Goal: Use online tool/utility: Utilize a website feature to perform a specific function

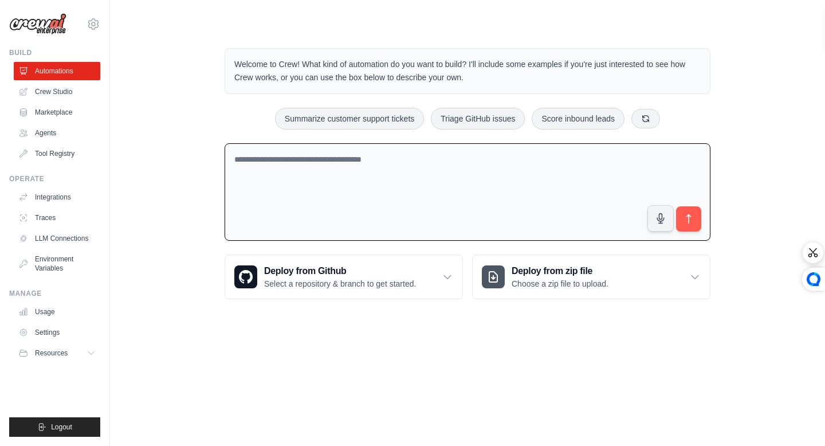
click at [419, 192] on textarea at bounding box center [468, 192] width 486 height 98
click at [419, 191] on textarea at bounding box center [468, 192] width 486 height 98
click at [398, 128] on button "Summarize customer support tickets" at bounding box center [349, 118] width 149 height 22
type textarea "**********"
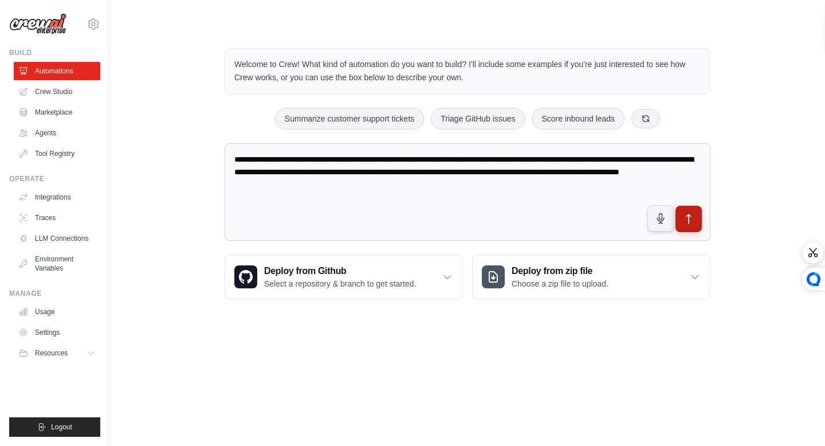
click at [680, 217] on button "submit" at bounding box center [689, 219] width 26 height 26
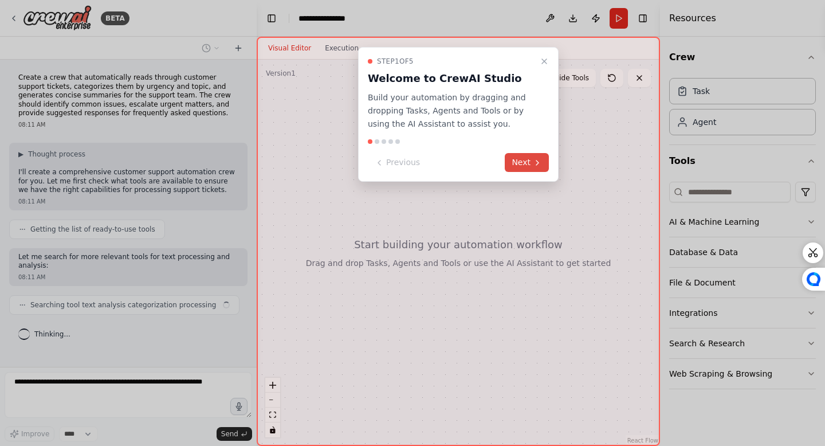
click at [511, 158] on button "Next" at bounding box center [527, 162] width 44 height 19
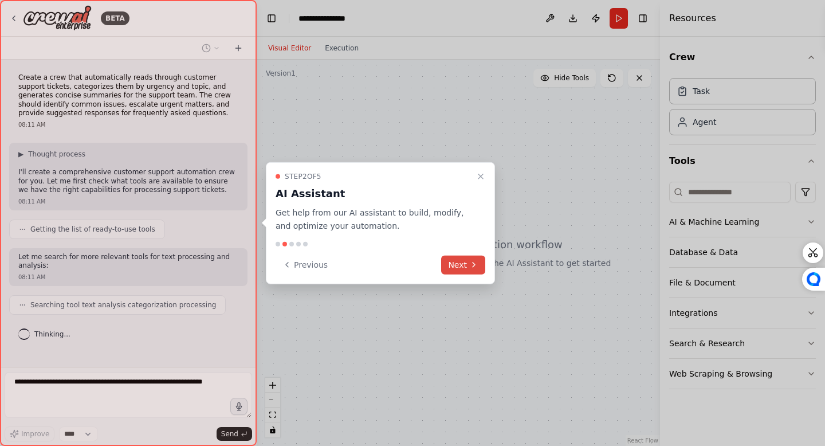
scroll to position [15, 0]
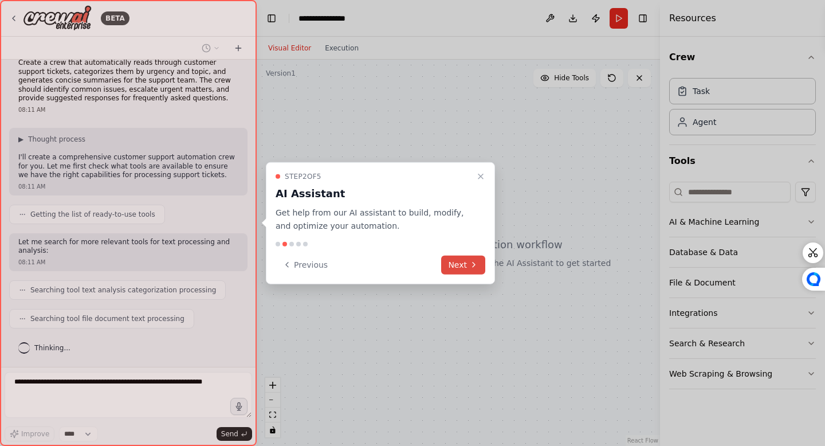
click at [478, 268] on icon at bounding box center [473, 264] width 9 height 9
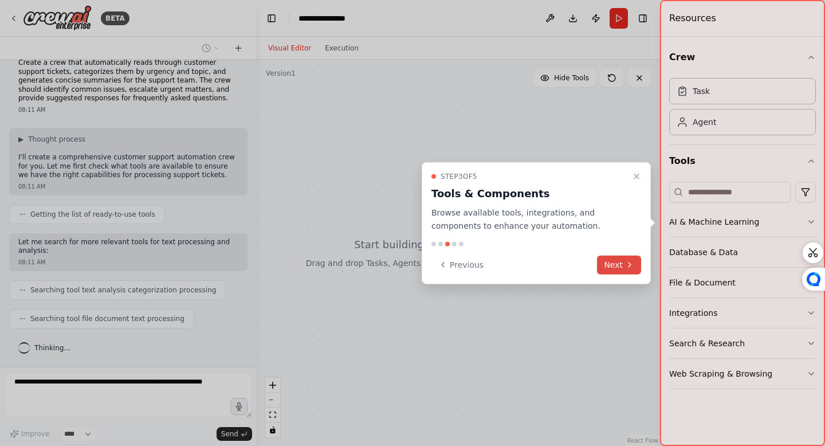
click at [612, 261] on button "Next" at bounding box center [619, 264] width 44 height 19
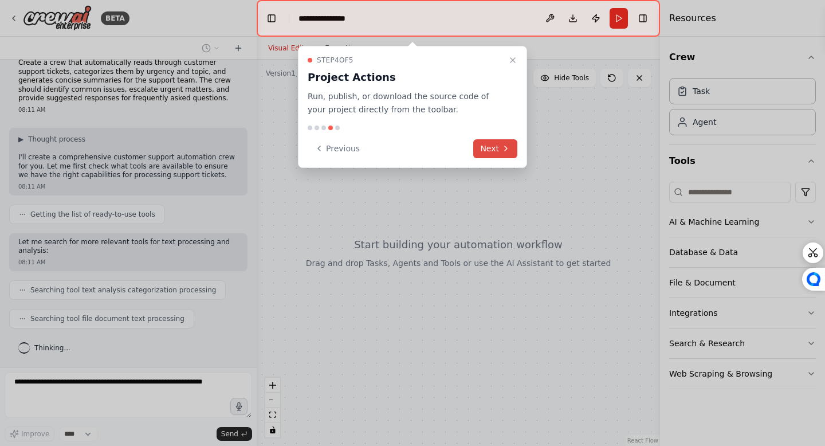
click at [489, 152] on button "Next" at bounding box center [495, 148] width 44 height 19
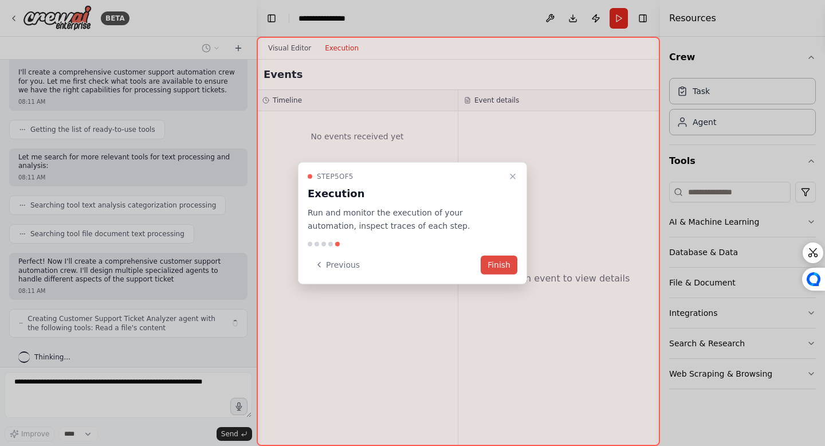
scroll to position [108, 0]
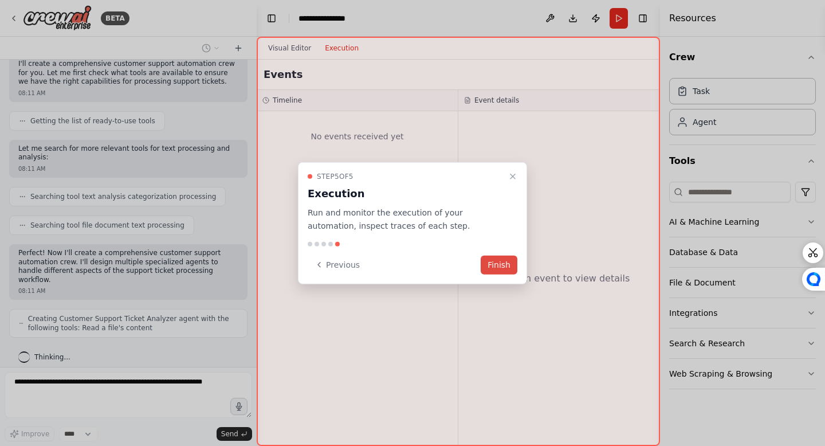
click at [502, 264] on button "Finish" at bounding box center [499, 264] width 37 height 19
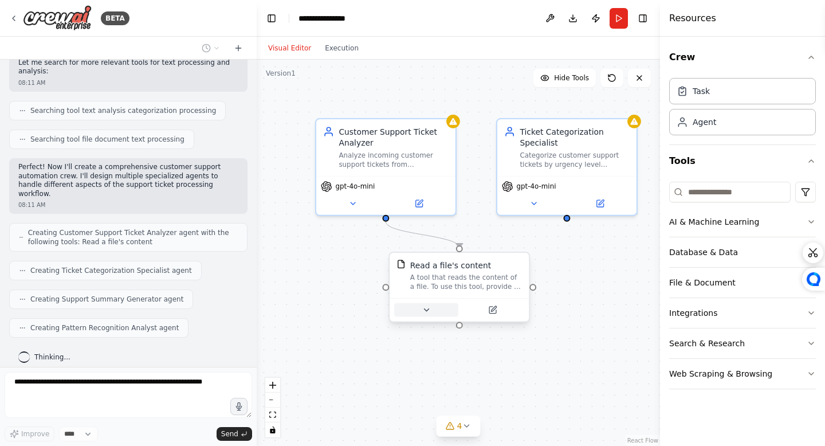
scroll to position [223, 0]
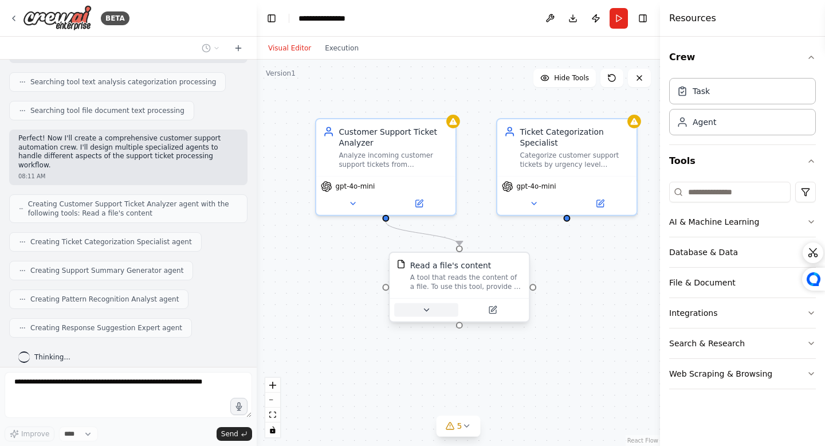
click at [428, 308] on icon at bounding box center [426, 309] width 9 height 9
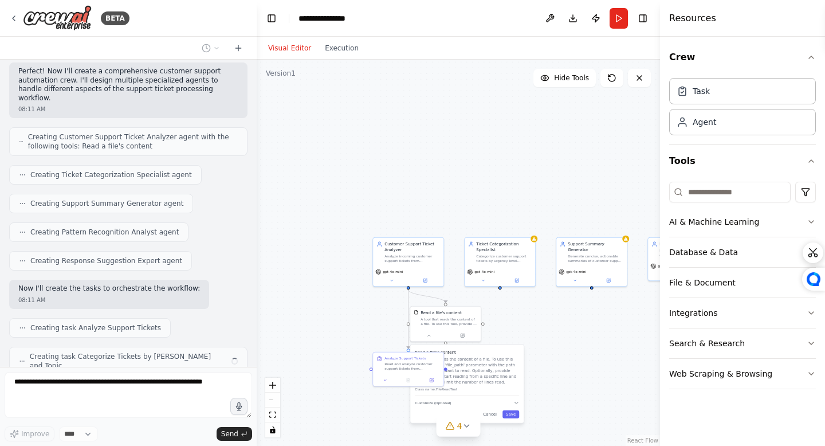
scroll to position [319, 0]
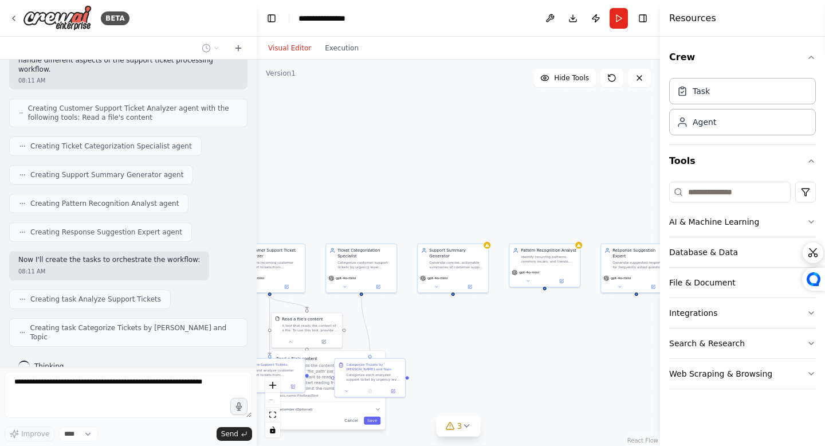
drag, startPoint x: 573, startPoint y: 148, endPoint x: 429, endPoint y: 152, distance: 143.9
click at [429, 152] on div ".deletable-edge-delete-btn { width: 20px; height: 20px; border: 0px solid #ffff…" at bounding box center [459, 253] width 404 height 386
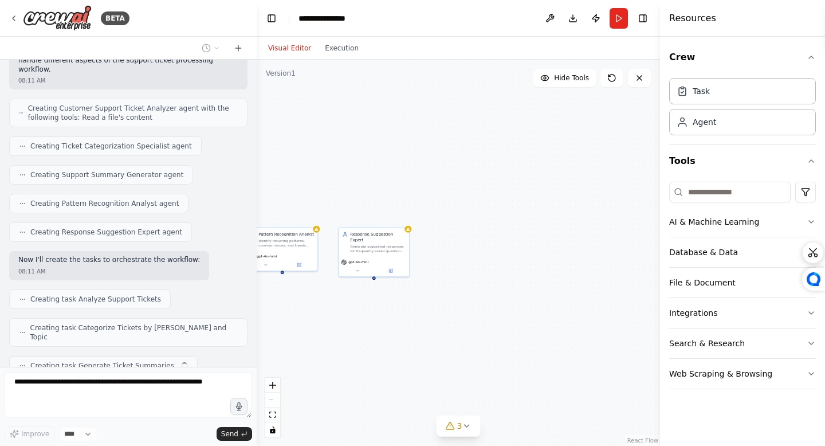
scroll to position [347, 0]
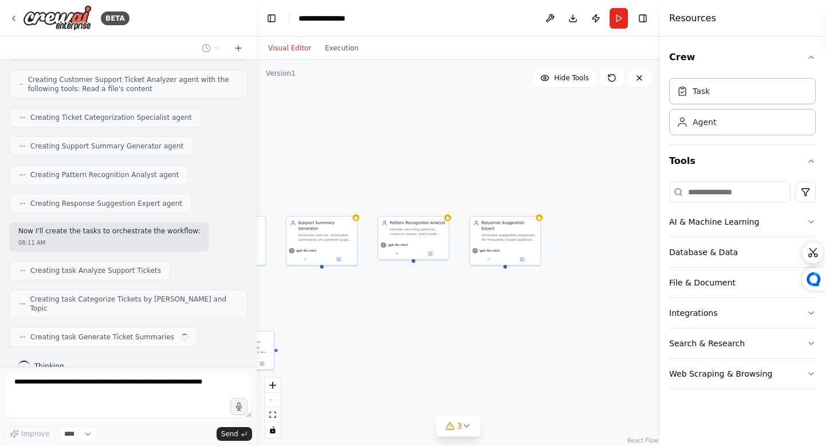
drag, startPoint x: 508, startPoint y: 164, endPoint x: 464, endPoint y: 107, distance: 71.9
click at [476, 116] on div ".deletable-edge-delete-btn { width: 20px; height: 20px; border: 0px solid #ffff…" at bounding box center [459, 253] width 404 height 386
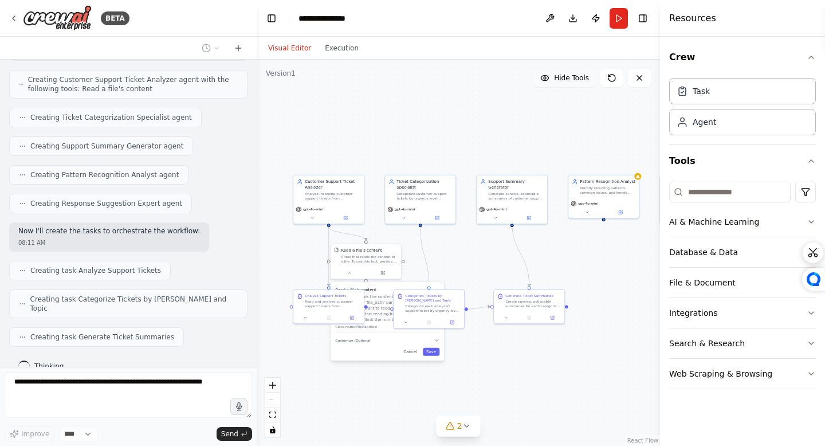
drag, startPoint x: 464, startPoint y: 107, endPoint x: 570, endPoint y: 80, distance: 110.1
click at [570, 80] on div "Version 1 Hide Tools .deletable-edge-delete-btn { width: 20px; height: 20px; bo…" at bounding box center [459, 253] width 404 height 386
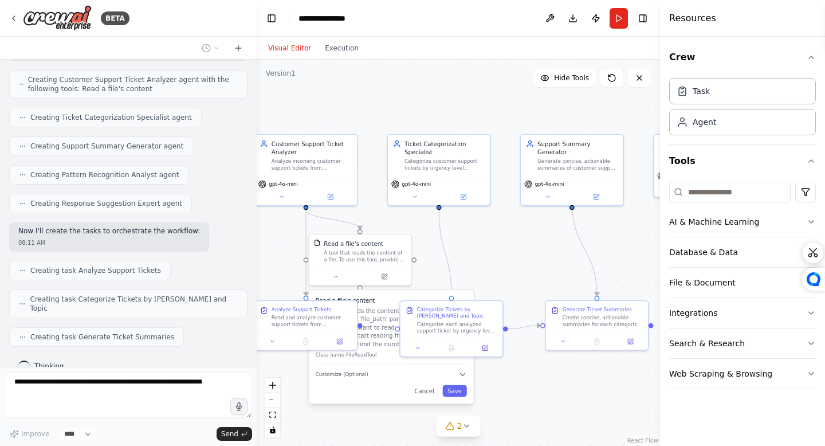
scroll to position [376, 0]
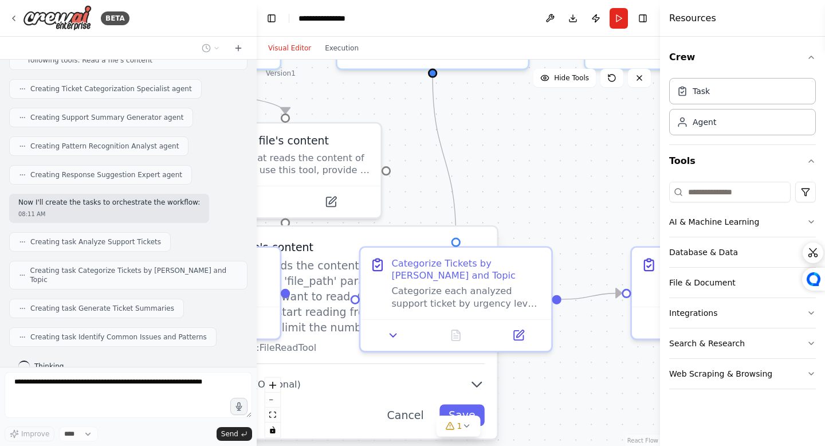
drag, startPoint x: 535, startPoint y: 267, endPoint x: 530, endPoint y: 175, distance: 91.9
click at [530, 175] on div ".deletable-edge-delete-btn { width: 20px; height: 20px; border: 0px solid #ffff…" at bounding box center [459, 253] width 404 height 386
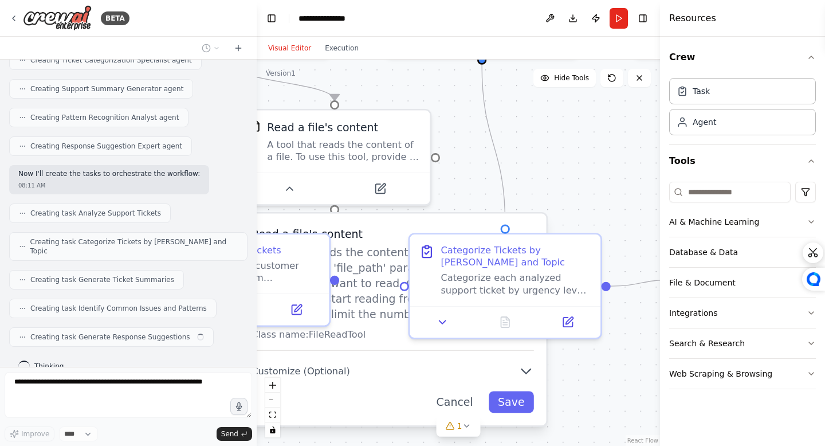
drag, startPoint x: 485, startPoint y: 187, endPoint x: 635, endPoint y: 119, distance: 164.4
click at [634, 121] on div ".deletable-edge-delete-btn { width: 20px; height: 20px; border: 0px solid #ffff…" at bounding box center [459, 253] width 404 height 386
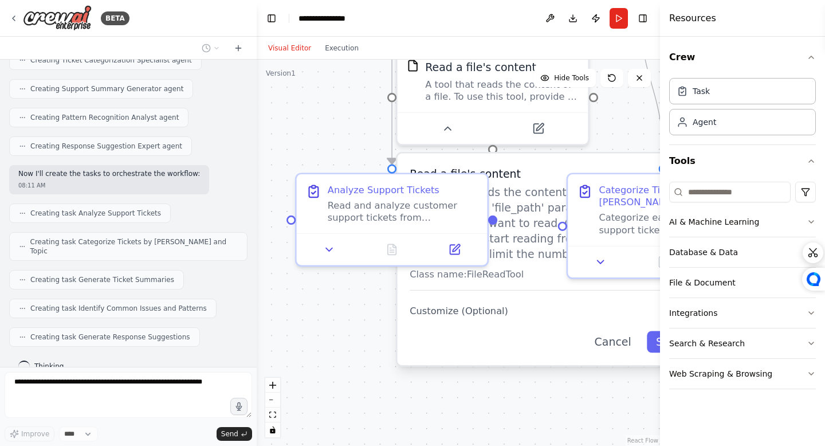
drag, startPoint x: 308, startPoint y: 316, endPoint x: 397, endPoint y: 308, distance: 88.6
click at [398, 308] on div ".deletable-edge-delete-btn { width: 20px; height: 20px; border: 0px solid #ffff…" at bounding box center [459, 253] width 404 height 386
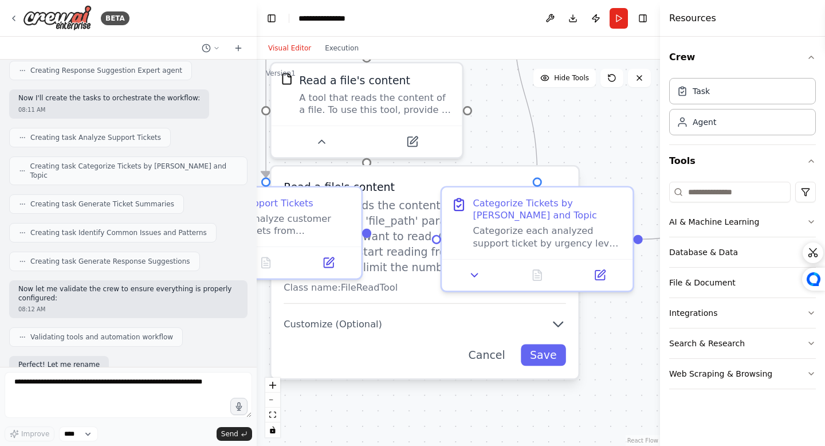
scroll to position [547, 0]
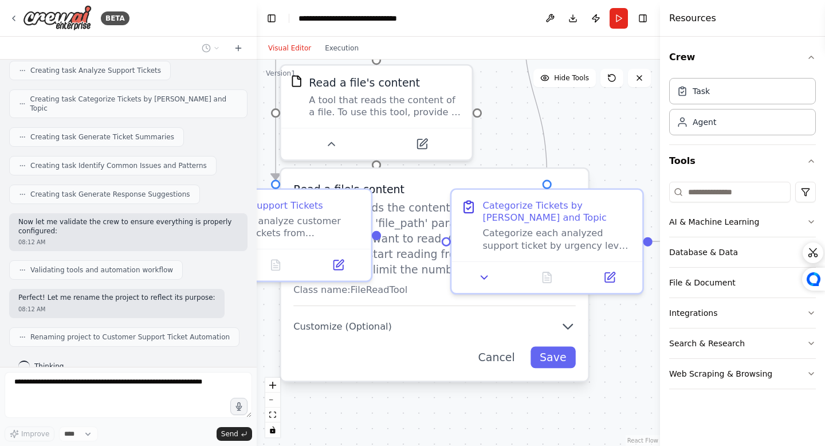
drag, startPoint x: 376, startPoint y: 295, endPoint x: 230, endPoint y: 312, distance: 146.6
click at [230, 312] on div "BETA Create a crew that automatically reads through customer support tickets, c…" at bounding box center [412, 223] width 825 height 446
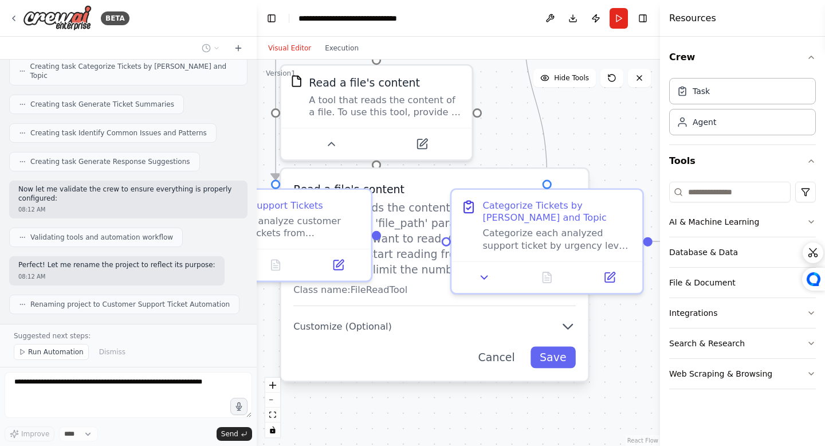
scroll to position [590, 0]
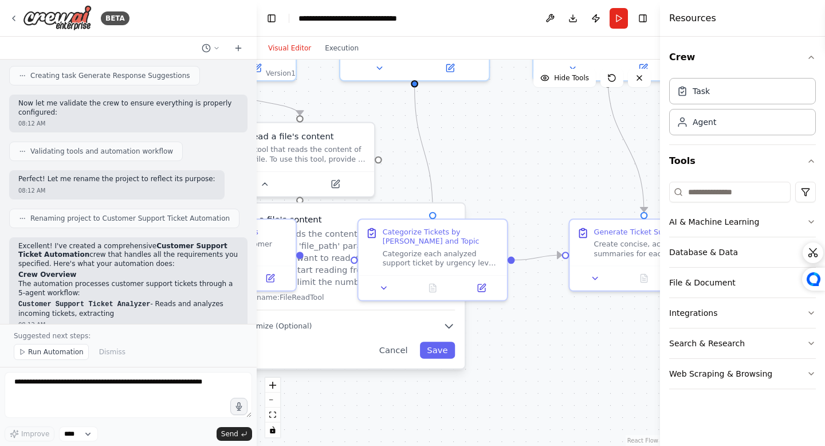
drag, startPoint x: 603, startPoint y: 127, endPoint x: 482, endPoint y: 173, distance: 129.5
click at [483, 174] on div ".deletable-edge-delete-btn { width: 20px; height: 20px; border: 0px solid #ffff…" at bounding box center [459, 253] width 404 height 386
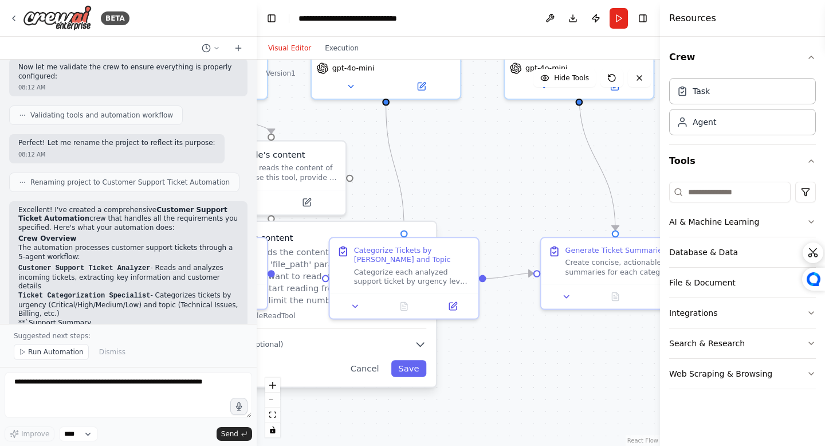
drag, startPoint x: 482, startPoint y: 173, endPoint x: 390, endPoint y: 250, distance: 120.0
click at [392, 250] on div ".deletable-edge-delete-btn { width: 20px; height: 20px; border: 0px solid #ffff…" at bounding box center [459, 253] width 404 height 386
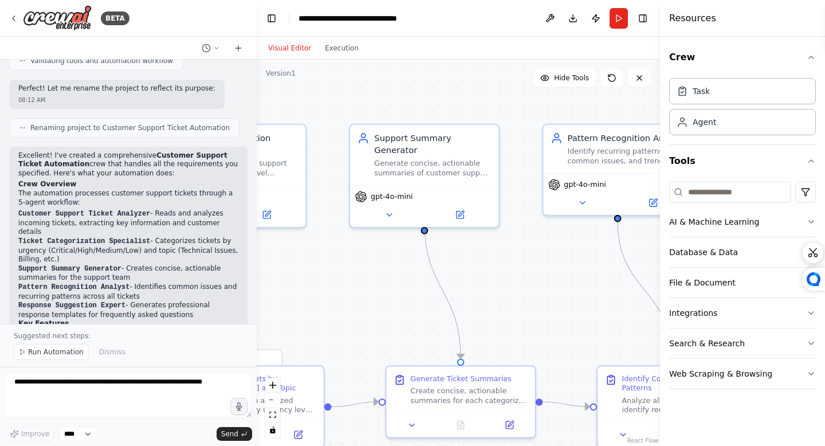
drag, startPoint x: 482, startPoint y: 191, endPoint x: 387, endPoint y: 260, distance: 116.9
click at [389, 260] on div ".deletable-edge-delete-btn { width: 20px; height: 20px; border: 0px solid #ffff…" at bounding box center [459, 253] width 404 height 386
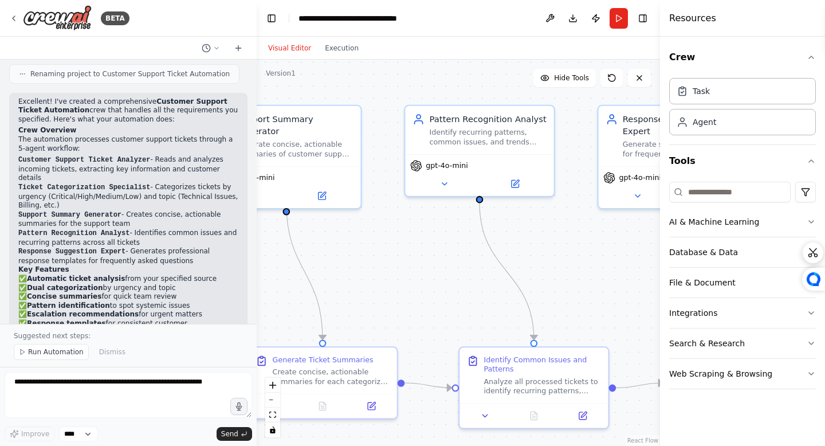
drag, startPoint x: 520, startPoint y: 245, endPoint x: 374, endPoint y: 223, distance: 148.4
click at [375, 223] on div ".deletable-edge-delete-btn { width: 20px; height: 20px; border: 0px solid #ffff…" at bounding box center [459, 253] width 404 height 386
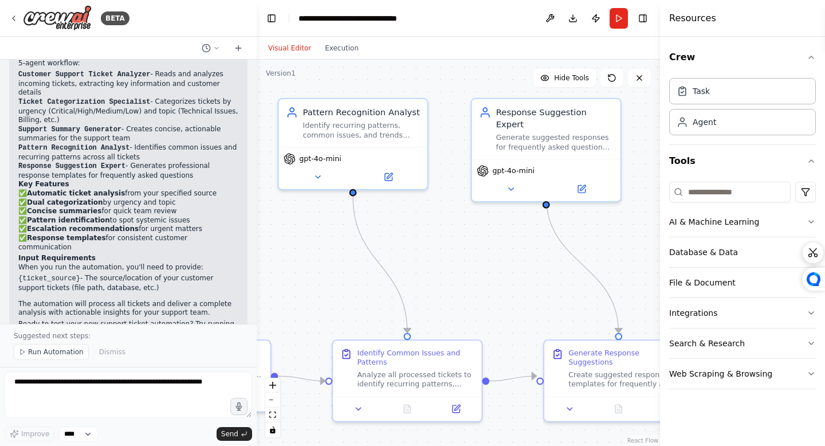
drag, startPoint x: 550, startPoint y: 224, endPoint x: 409, endPoint y: 214, distance: 140.8
click at [409, 214] on div ".deletable-edge-delete-btn { width: 20px; height: 20px; border: 0px solid #ffff…" at bounding box center [459, 253] width 404 height 386
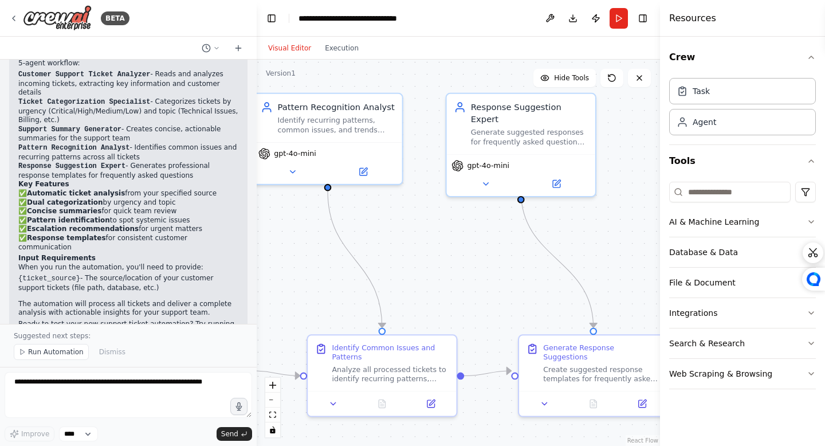
scroll to position [904, 0]
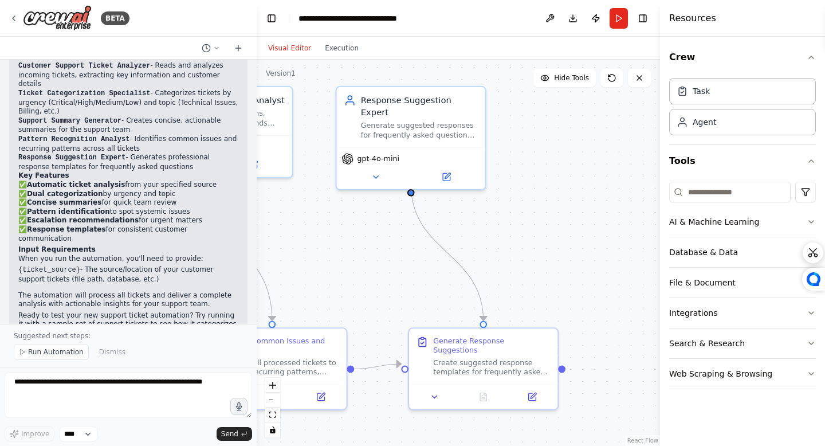
drag, startPoint x: 495, startPoint y: 241, endPoint x: 400, endPoint y: 210, distance: 99.7
click at [400, 210] on div ".deletable-edge-delete-btn { width: 20px; height: 20px; border: 0px solid #ffff…" at bounding box center [459, 253] width 404 height 386
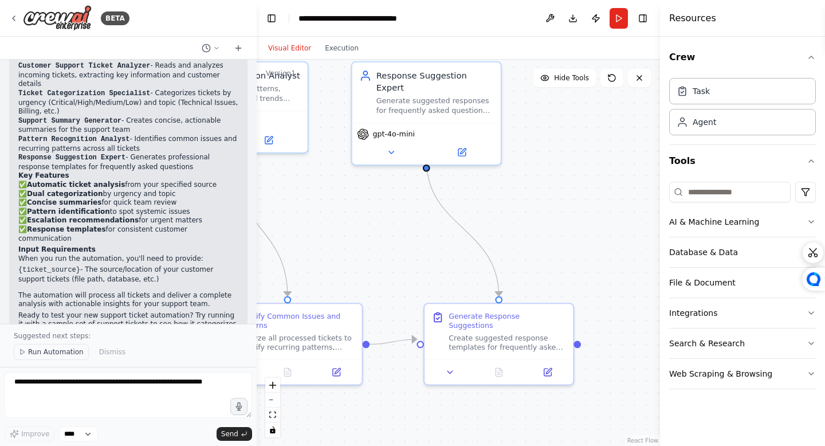
click at [58, 354] on span "Run Automation" at bounding box center [56, 351] width 56 height 9
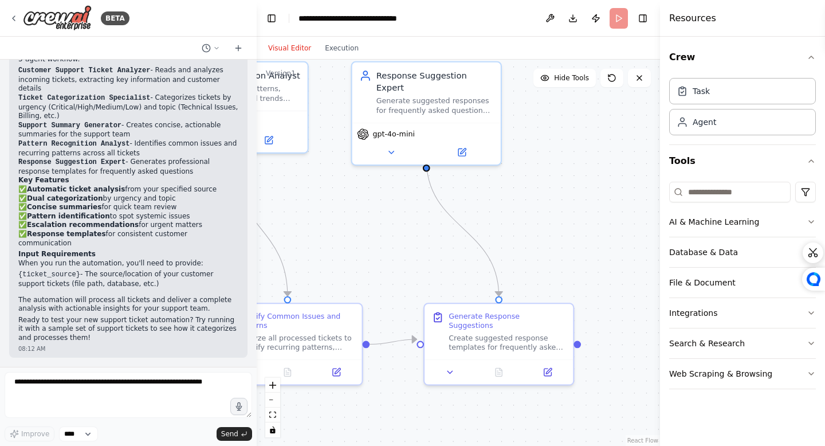
scroll to position [861, 0]
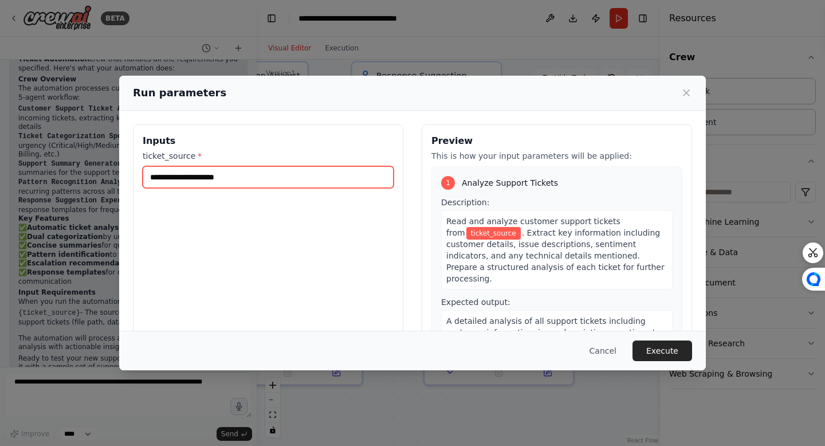
click at [317, 182] on input "ticket_source *" at bounding box center [268, 177] width 251 height 22
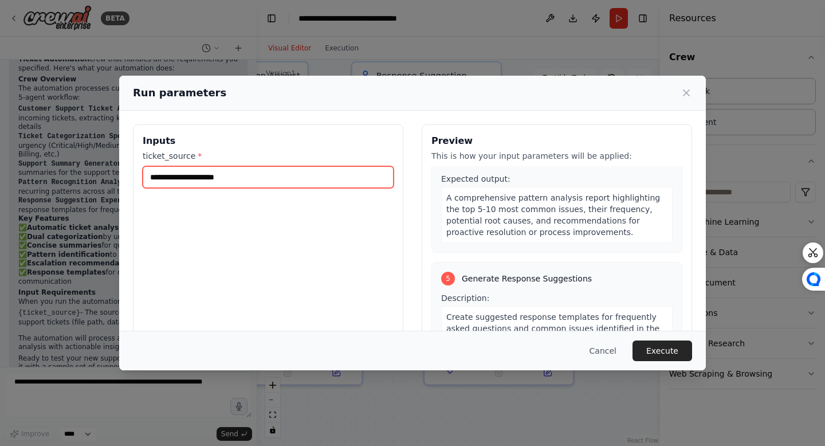
scroll to position [820, 0]
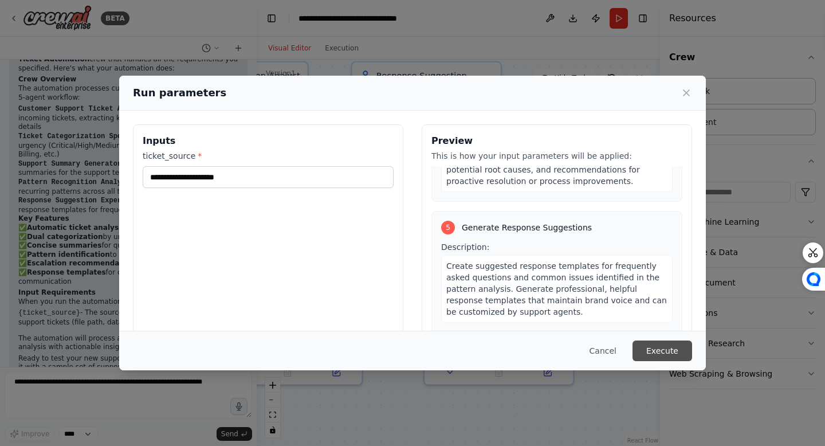
click at [674, 347] on button "Execute" at bounding box center [663, 350] width 60 height 21
click at [327, 191] on div "ticket_source * This field is required" at bounding box center [268, 177] width 251 height 54
click at [327, 190] on div "ticket_source * This field is required" at bounding box center [268, 177] width 251 height 54
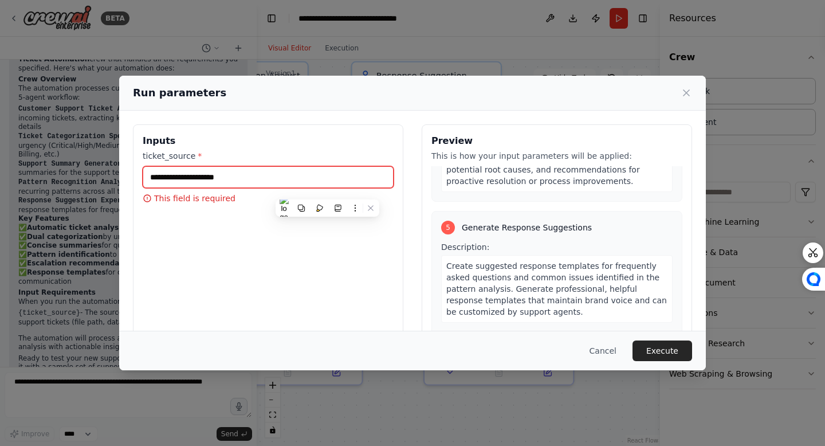
click at [338, 178] on input "ticket_source *" at bounding box center [268, 177] width 251 height 22
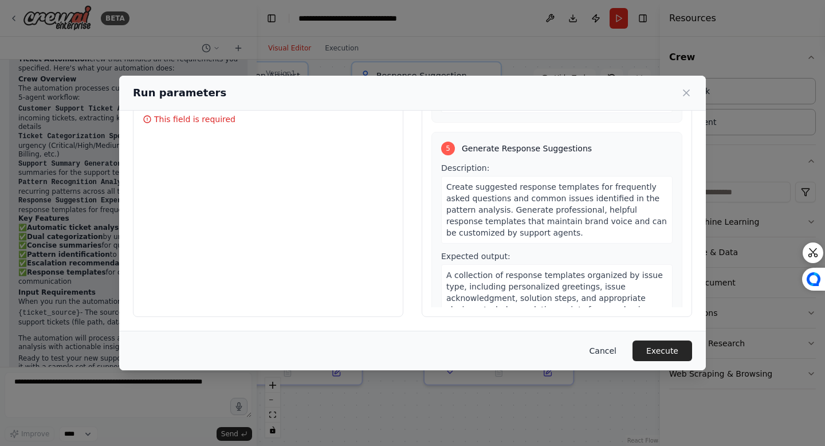
click at [608, 348] on button "Cancel" at bounding box center [603, 350] width 45 height 21
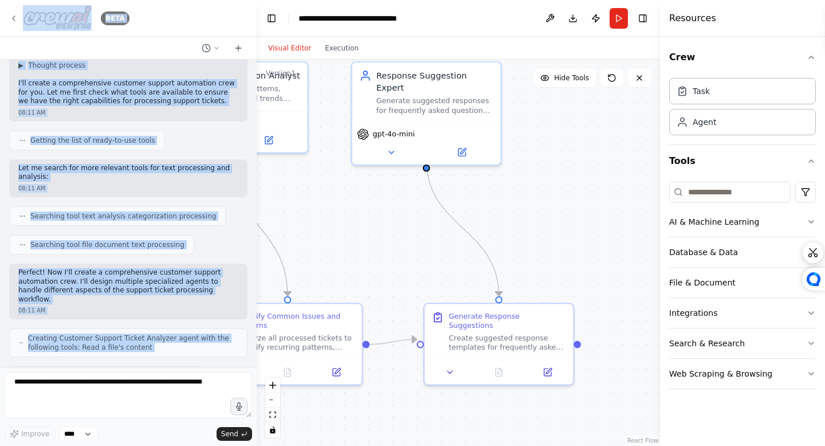
scroll to position [0, 0]
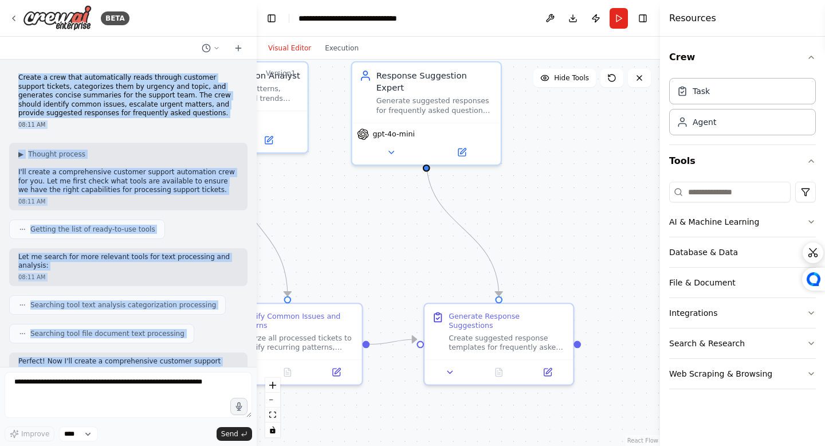
drag, startPoint x: 52, startPoint y: 351, endPoint x: 8, endPoint y: 81, distance: 274.0
click at [8, 81] on div "Create a crew that automatically reads through customer support tickets, catego…" at bounding box center [128, 213] width 257 height 307
copy div "Loremi d sita cons adipiscingeli seddo eiusmod temporin utlabor etdolor, magnaa…"
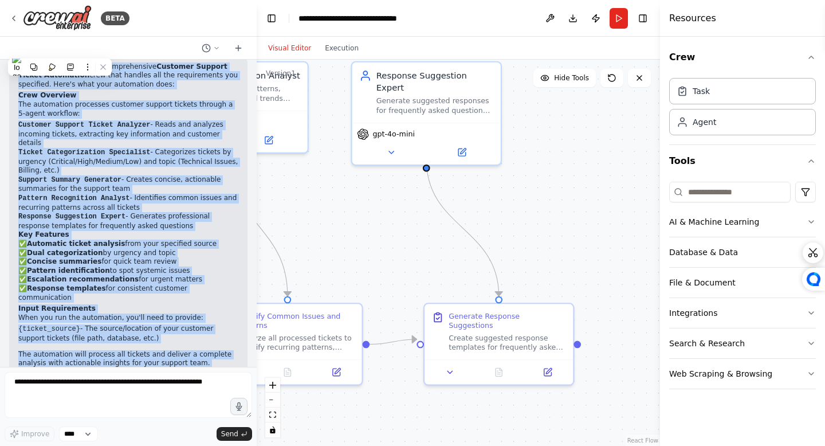
scroll to position [861, 0]
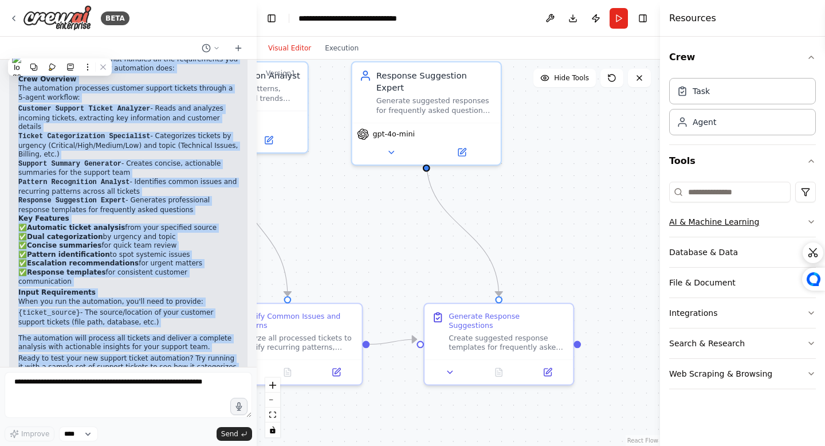
click at [735, 226] on button "AI & Machine Learning" at bounding box center [742, 222] width 147 height 30
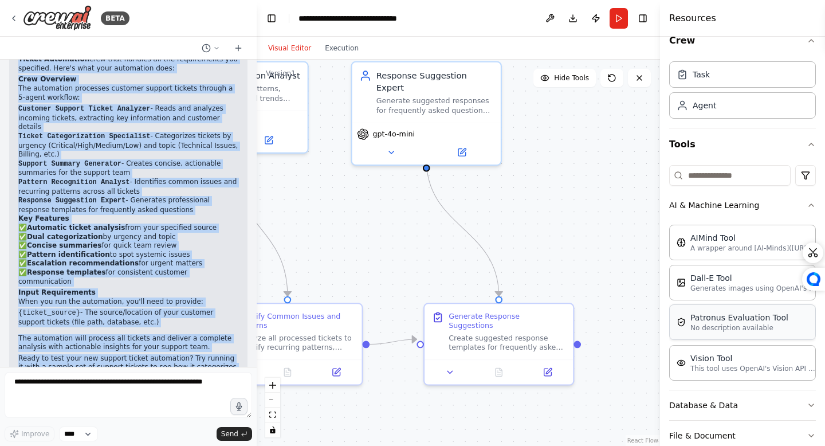
scroll to position [27, 0]
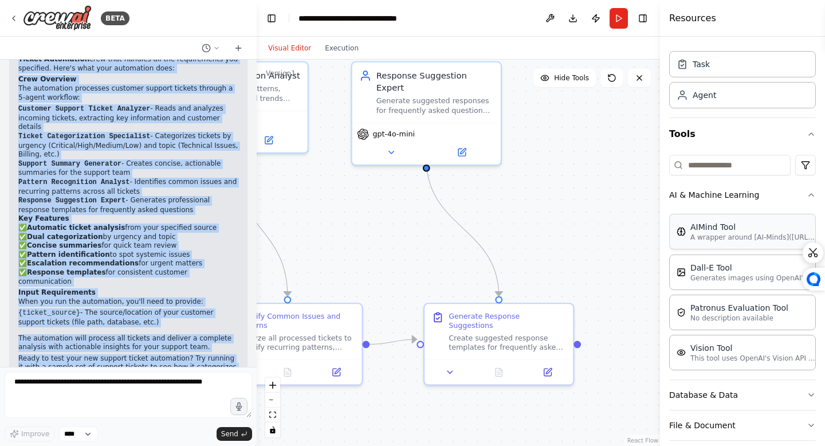
click at [712, 247] on div "AIMind Tool A wrapper around [AI-Minds]([URL][DOMAIN_NAME]). Useful for when yo…" at bounding box center [742, 232] width 147 height 36
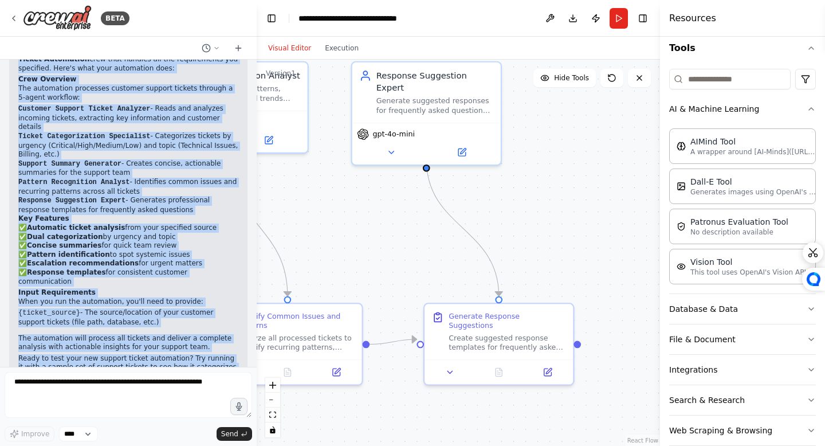
scroll to position [115, 0]
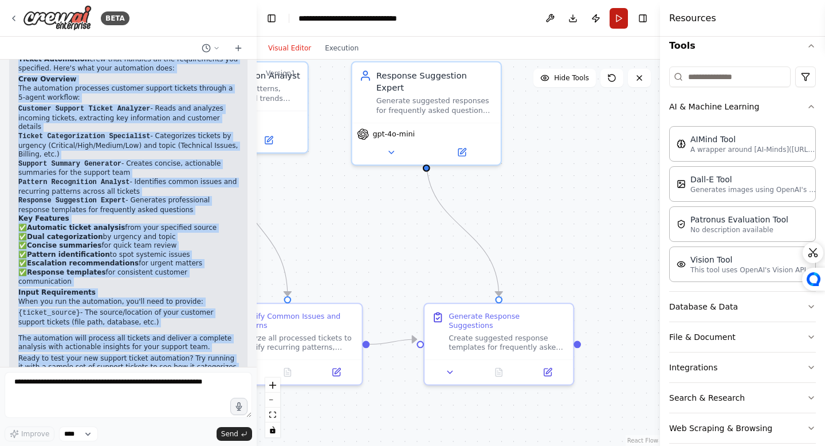
click at [610, 21] on button "Run" at bounding box center [619, 18] width 18 height 21
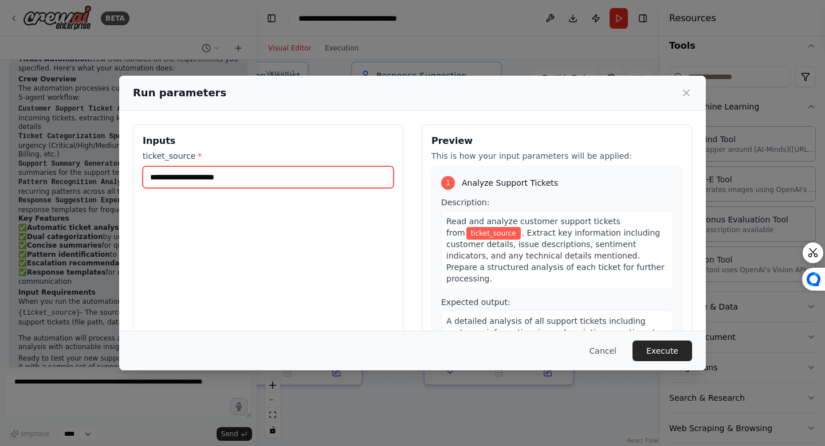
click at [297, 175] on input "ticket_source *" at bounding box center [268, 177] width 251 height 22
click at [616, 357] on button "Cancel" at bounding box center [603, 350] width 45 height 21
